Goal: Task Accomplishment & Management: Manage account settings

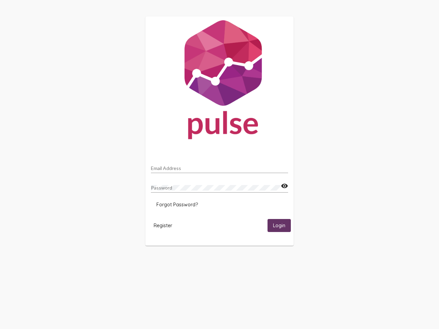
click at [220, 166] on input "Email Address" at bounding box center [219, 168] width 137 height 5
click at [284, 186] on mat-icon "visibility" at bounding box center [284, 186] width 7 height 8
click at [177, 205] on span "Forgot Password?" at bounding box center [177, 205] width 42 height 6
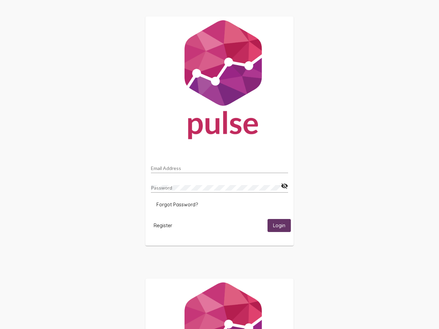
click at [163, 225] on span "Register" at bounding box center [163, 226] width 19 height 6
click at [279, 225] on span "Login" at bounding box center [279, 226] width 12 height 6
